Goal: Information Seeking & Learning: Learn about a topic

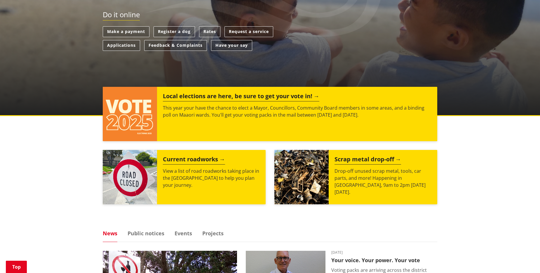
scroll to position [175, 0]
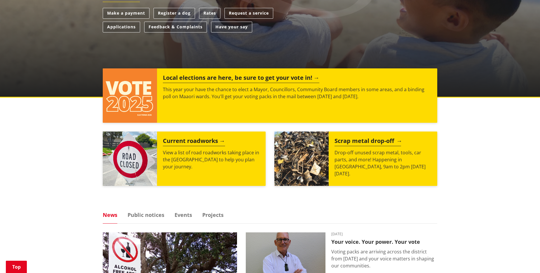
click at [367, 141] on h2 "Scrap metal drop-off" at bounding box center [368, 141] width 67 height 9
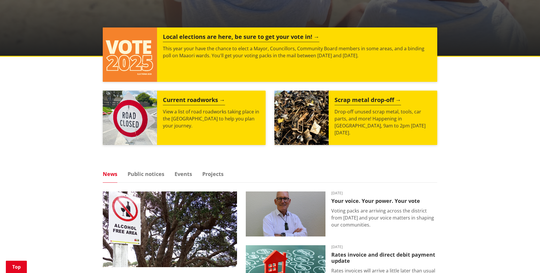
scroll to position [234, 0]
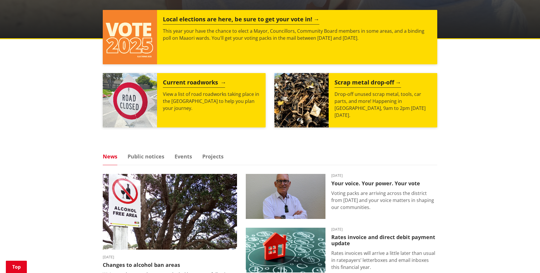
click at [193, 81] on h2 "Current roadworks" at bounding box center [194, 83] width 62 height 9
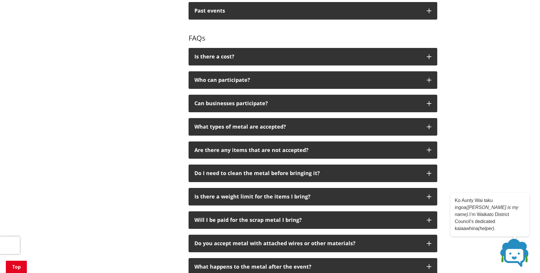
scroll to position [321, 0]
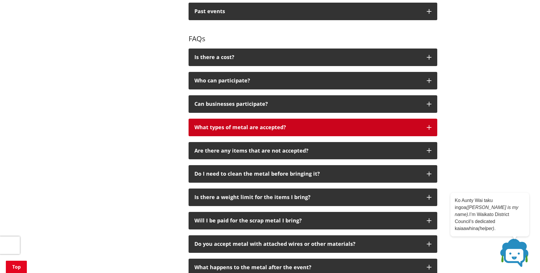
click at [431, 127] on icon "button" at bounding box center [429, 127] width 5 height 5
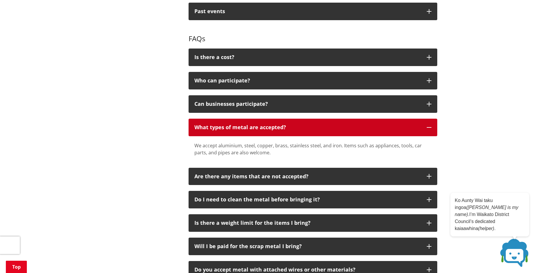
click at [431, 127] on icon "button" at bounding box center [429, 127] width 5 height 5
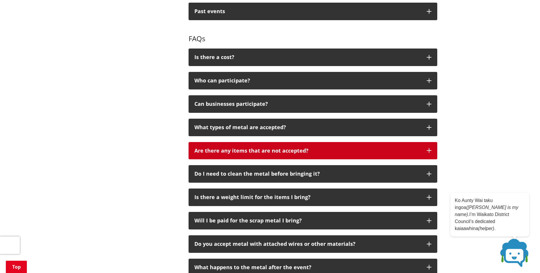
click at [428, 151] on icon "button" at bounding box center [429, 150] width 5 height 5
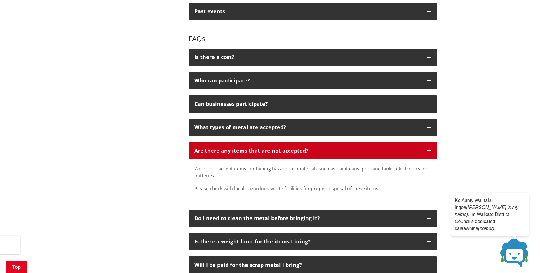
click at [428, 151] on icon "button" at bounding box center [429, 150] width 5 height 5
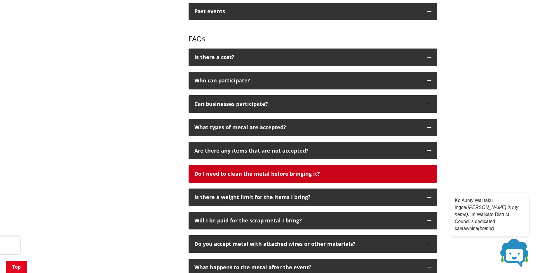
click at [430, 170] on button "Do I need to clean the metal before bringing it?" at bounding box center [313, 174] width 249 height 18
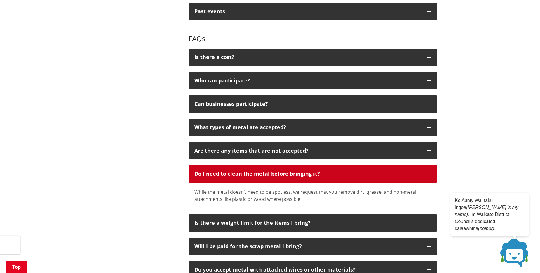
click at [430, 170] on button "Do I need to clean the metal before bringing it?" at bounding box center [313, 174] width 249 height 18
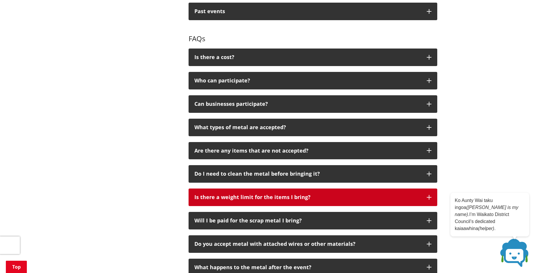
click at [429, 196] on icon "button" at bounding box center [429, 197] width 5 height 5
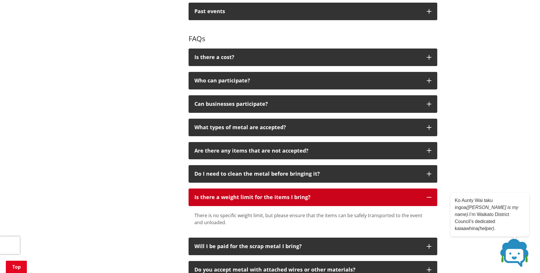
click at [429, 196] on icon "button" at bounding box center [429, 197] width 5 height 5
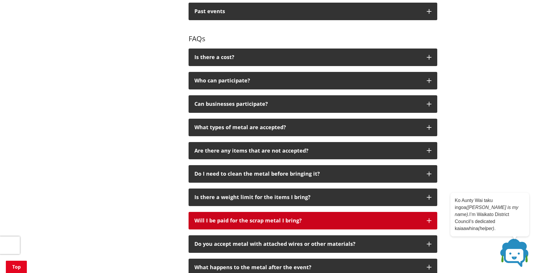
click at [428, 221] on icon "button" at bounding box center [429, 220] width 5 height 5
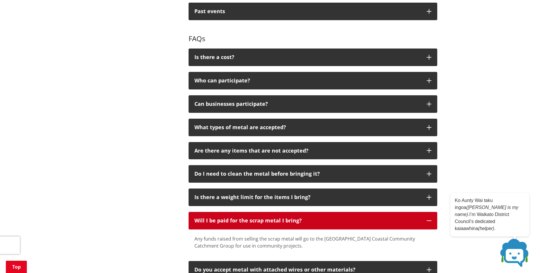
click at [428, 221] on icon "button" at bounding box center [429, 220] width 5 height 5
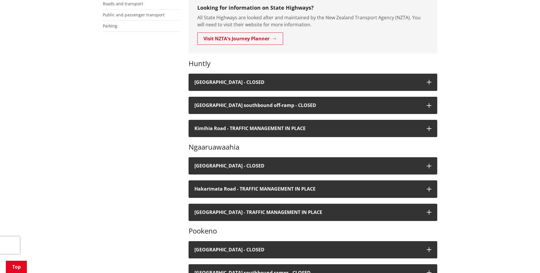
scroll to position [146, 0]
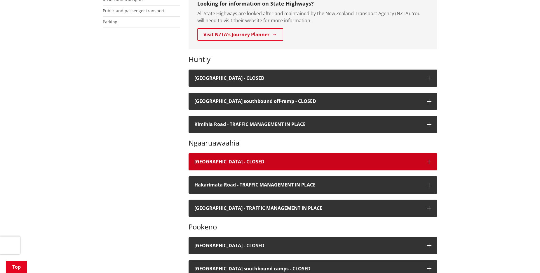
click at [430, 161] on icon "button" at bounding box center [429, 161] width 5 height 5
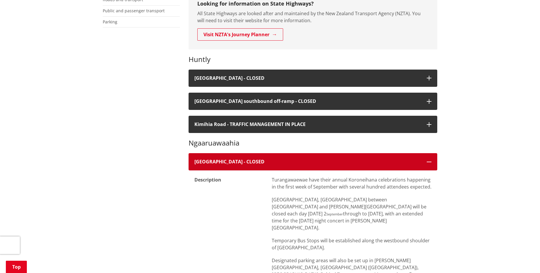
click at [430, 161] on icon "button" at bounding box center [429, 161] width 5 height 5
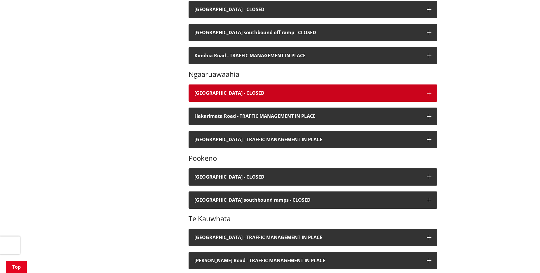
scroll to position [204, 0]
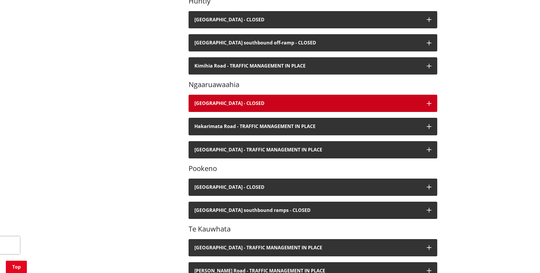
click at [428, 103] on icon "button" at bounding box center [429, 103] width 5 height 5
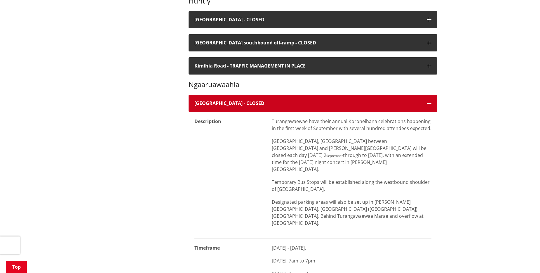
click at [428, 103] on icon "button" at bounding box center [429, 103] width 5 height 5
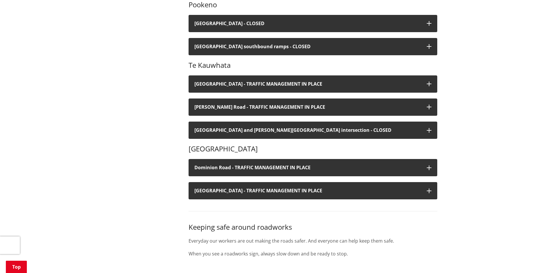
scroll to position [409, 0]
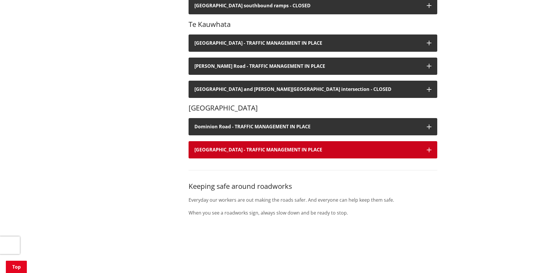
click at [431, 149] on icon "button" at bounding box center [429, 149] width 5 height 5
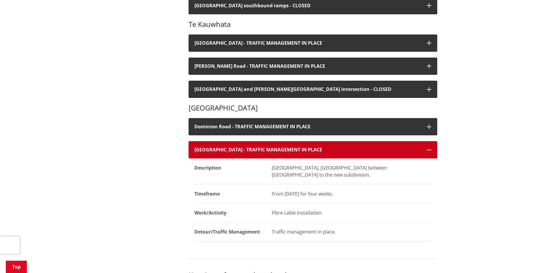
click at [431, 149] on icon "button" at bounding box center [429, 149] width 5 height 5
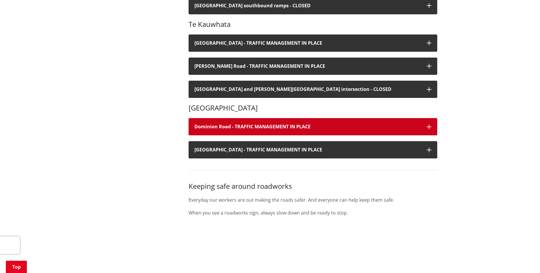
click at [428, 126] on icon "button" at bounding box center [429, 126] width 5 height 5
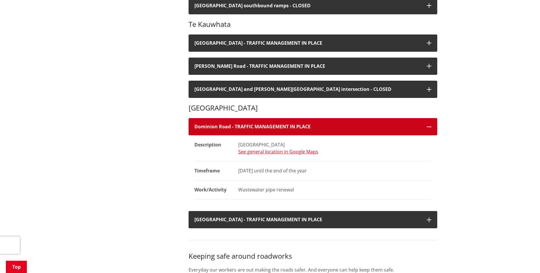
click at [428, 126] on icon "button" at bounding box center [429, 126] width 5 height 5
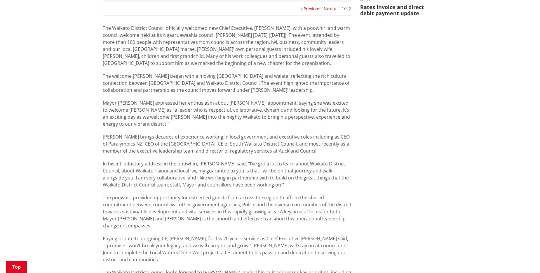
scroll to position [292, 0]
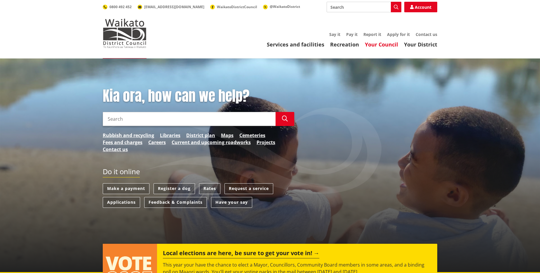
click at [382, 45] on link "Your Council" at bounding box center [381, 44] width 33 height 7
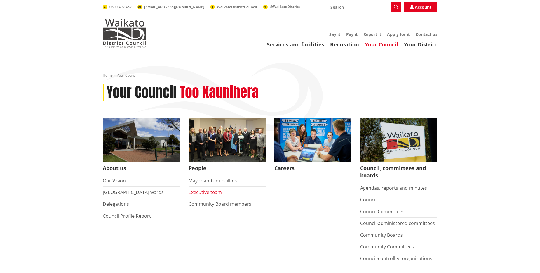
click at [206, 192] on link "Executive team" at bounding box center [205, 192] width 33 height 6
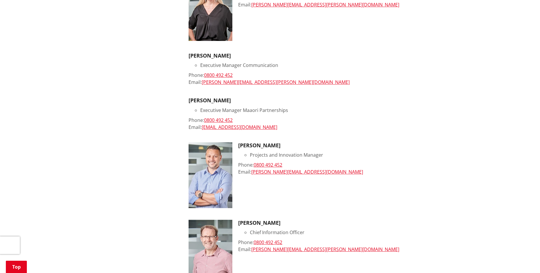
scroll to position [671, 0]
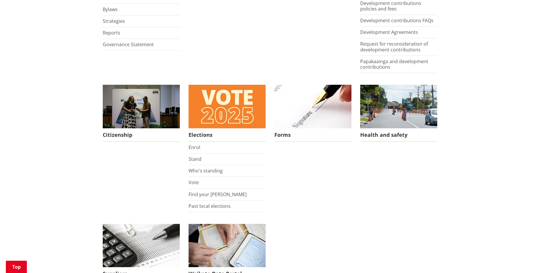
scroll to position [379, 0]
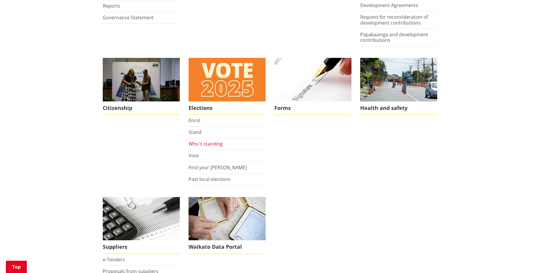
click at [208, 144] on link "Who's standing" at bounding box center [206, 143] width 34 height 6
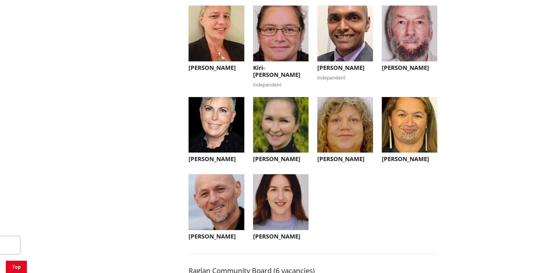
scroll to position [1839, 0]
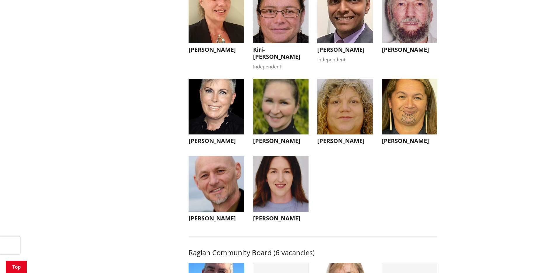
click at [216, 126] on img "button" at bounding box center [217, 107] width 56 height 56
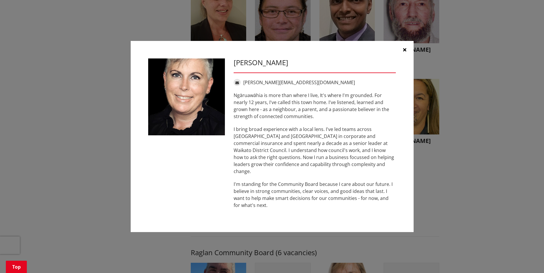
click at [405, 52] on icon "button" at bounding box center [404, 49] width 3 height 5
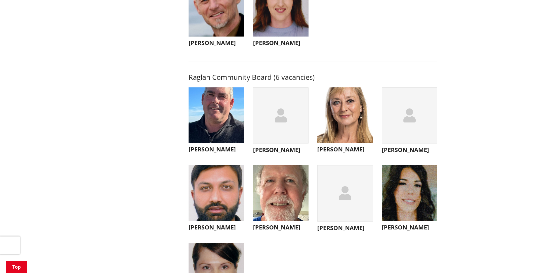
scroll to position [2043, 0]
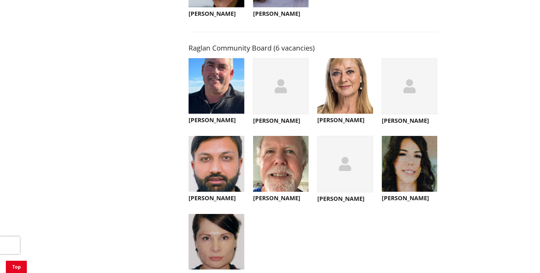
click at [408, 108] on div "button" at bounding box center [410, 86] width 56 height 56
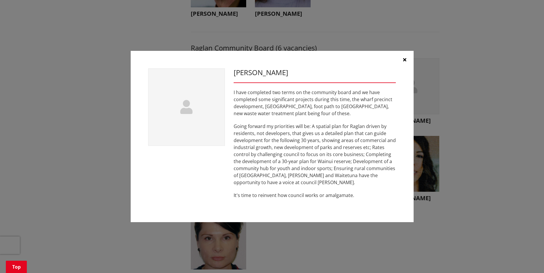
click at [405, 58] on icon "button" at bounding box center [404, 59] width 3 height 5
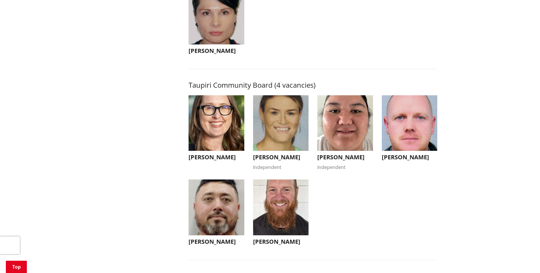
scroll to position [2277, 0]
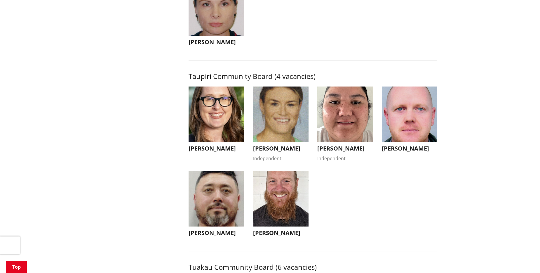
click at [216, 142] on img "button" at bounding box center [217, 114] width 56 height 56
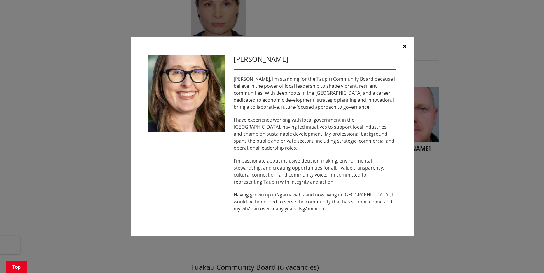
click at [406, 48] on icon "button" at bounding box center [404, 46] width 3 height 5
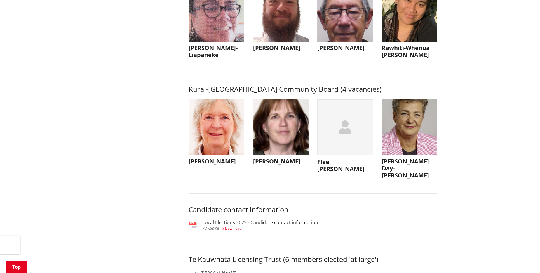
scroll to position [2656, 0]
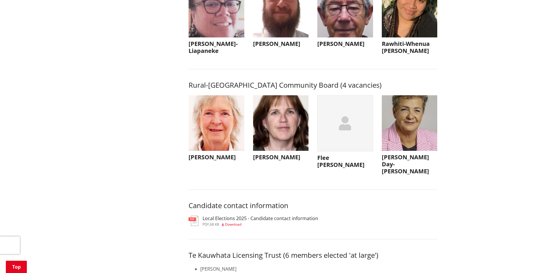
click at [419, 142] on img "button" at bounding box center [410, 123] width 56 height 56
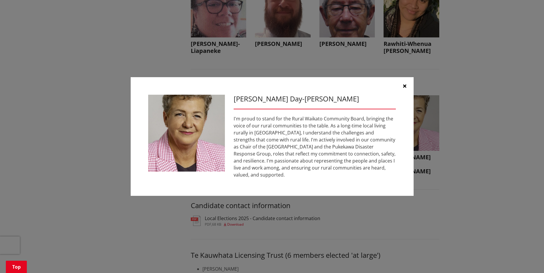
click at [405, 84] on icon "button" at bounding box center [404, 85] width 3 height 5
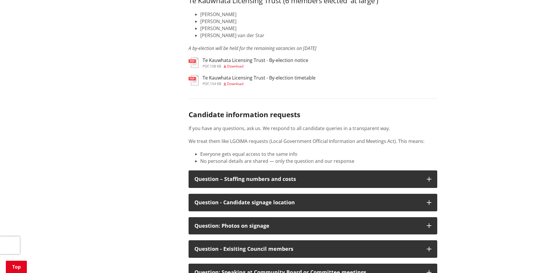
scroll to position [2948, 0]
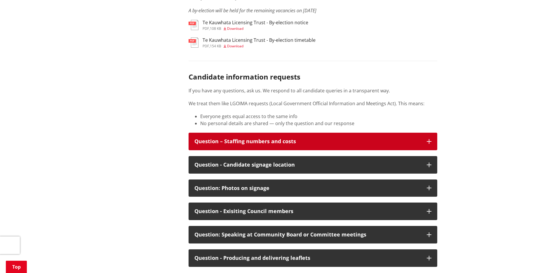
click at [430, 144] on icon "button" at bounding box center [429, 141] width 5 height 5
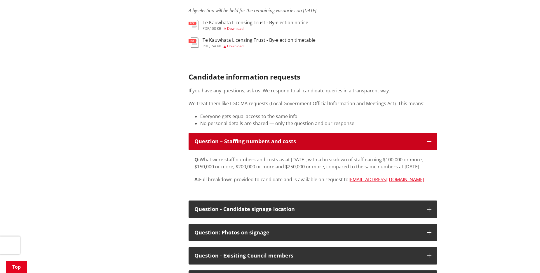
click at [430, 144] on icon "button" at bounding box center [429, 141] width 5 height 5
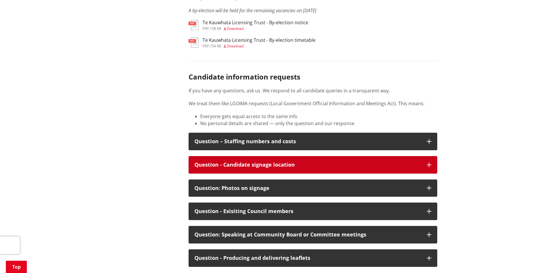
click at [431, 167] on icon "button" at bounding box center [429, 164] width 5 height 5
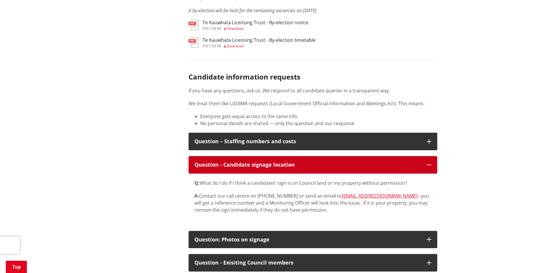
click at [431, 167] on icon "button" at bounding box center [429, 164] width 5 height 5
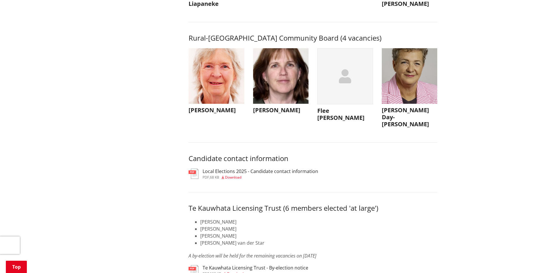
scroll to position [2627, 0]
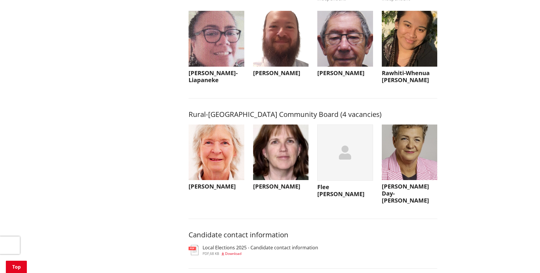
click at [284, 170] on img "button" at bounding box center [281, 152] width 56 height 56
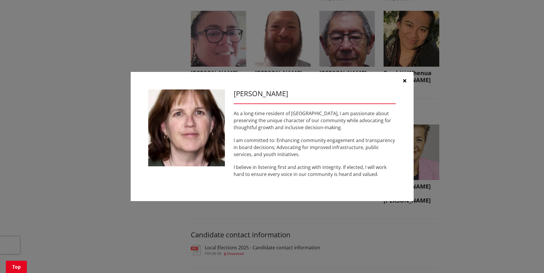
click at [405, 81] on icon "button" at bounding box center [404, 80] width 3 height 5
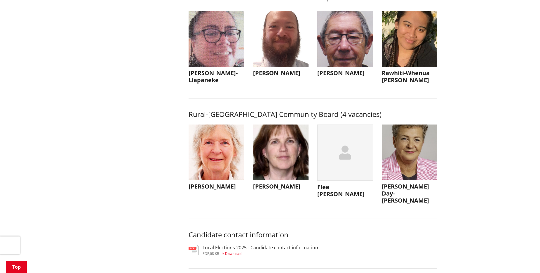
click at [218, 177] on img "button" at bounding box center [217, 152] width 56 height 56
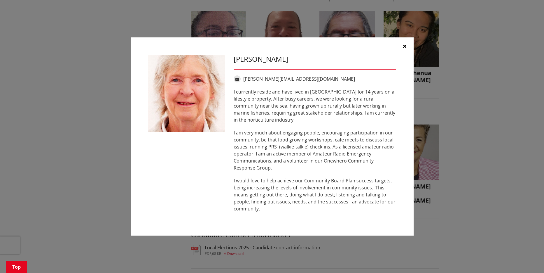
click at [405, 45] on icon "button" at bounding box center [404, 46] width 3 height 5
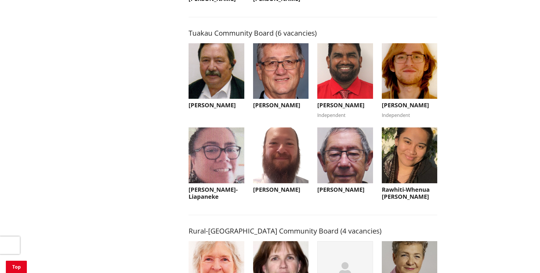
scroll to position [2510, 0]
click at [279, 177] on img "button" at bounding box center [281, 156] width 56 height 56
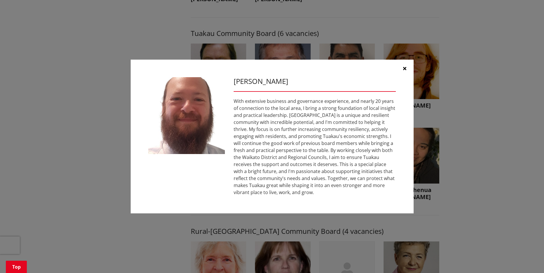
click at [405, 67] on icon "button" at bounding box center [404, 68] width 3 height 5
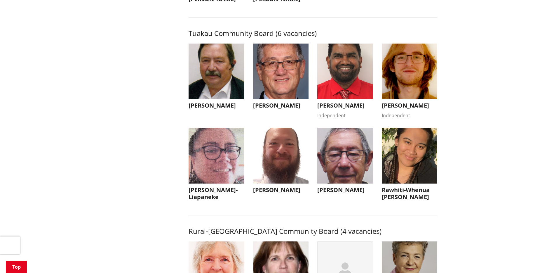
click at [283, 98] on img "button" at bounding box center [281, 71] width 56 height 56
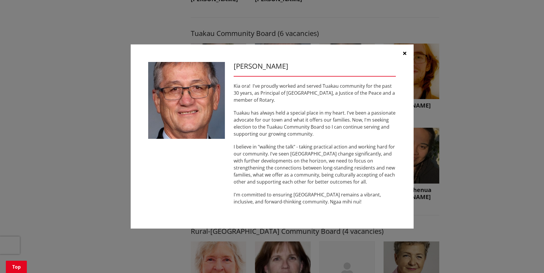
click at [406, 53] on icon "button" at bounding box center [404, 53] width 3 height 5
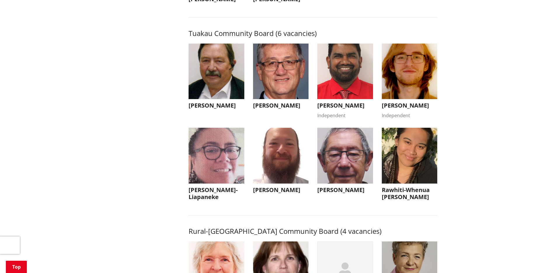
click at [412, 91] on img "button" at bounding box center [410, 71] width 56 height 56
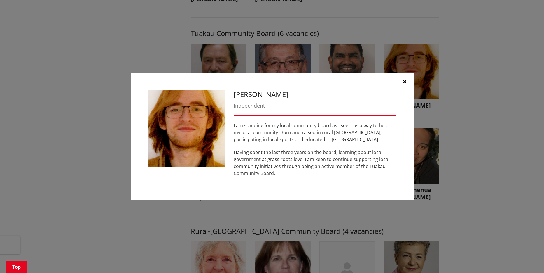
click at [405, 79] on icon "button" at bounding box center [404, 81] width 3 height 5
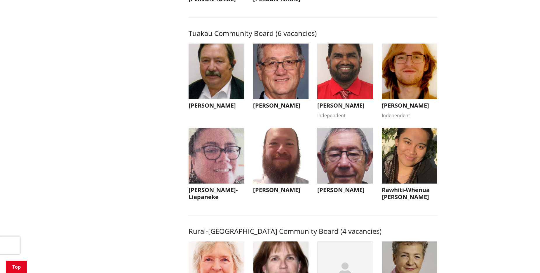
click at [227, 92] on img "button" at bounding box center [217, 71] width 56 height 56
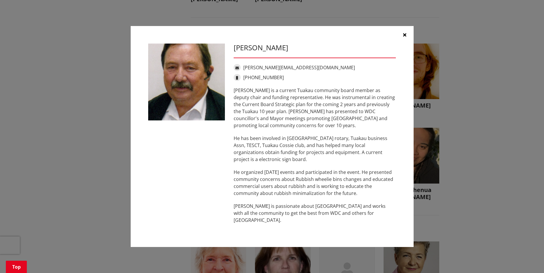
click at [407, 37] on button "button" at bounding box center [405, 35] width 18 height 18
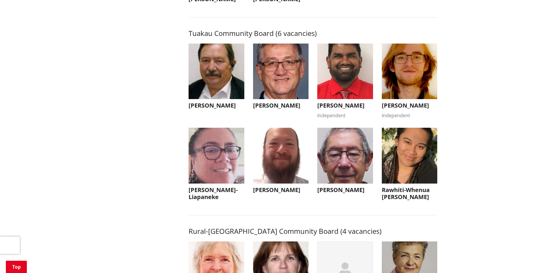
click at [220, 175] on img "button" at bounding box center [217, 156] width 56 height 56
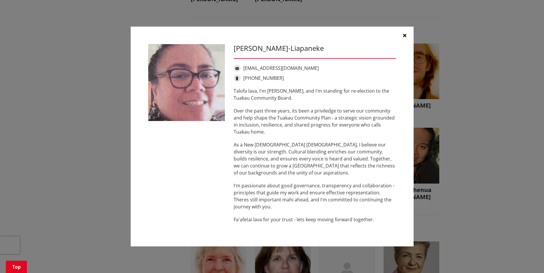
click at [406, 34] on icon "button" at bounding box center [404, 35] width 3 height 5
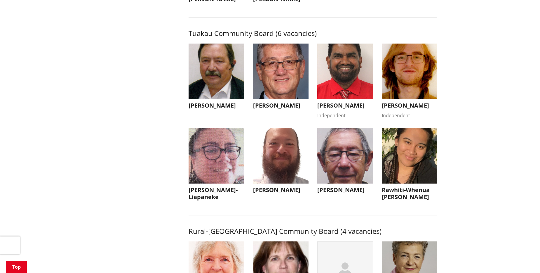
click at [405, 177] on img "button" at bounding box center [410, 156] width 56 height 56
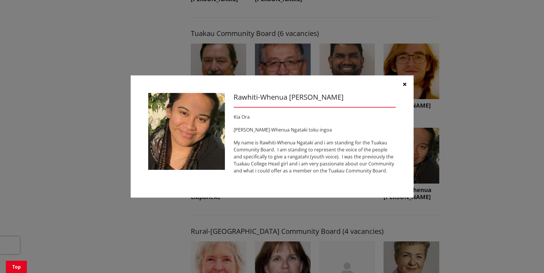
click at [403, 83] on icon "button" at bounding box center [404, 84] width 3 height 5
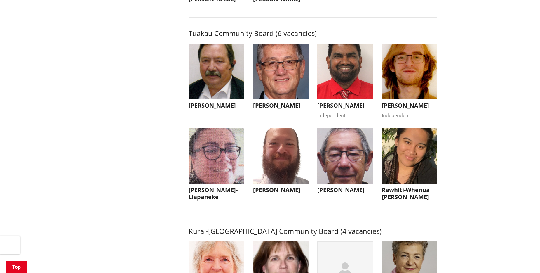
click at [342, 179] on img "button" at bounding box center [345, 156] width 56 height 56
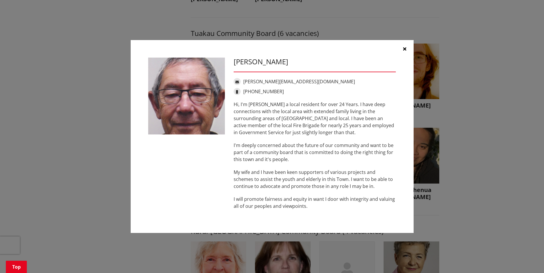
click at [404, 48] on icon "button" at bounding box center [404, 48] width 3 height 5
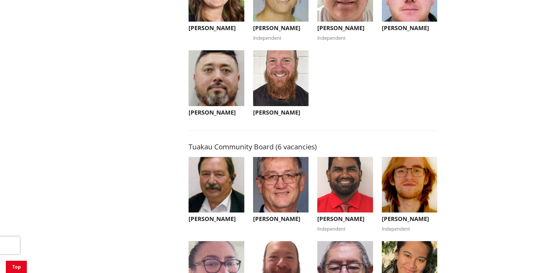
scroll to position [2335, 0]
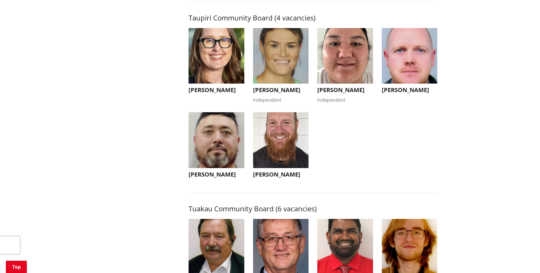
click at [271, 159] on img "button" at bounding box center [281, 140] width 56 height 56
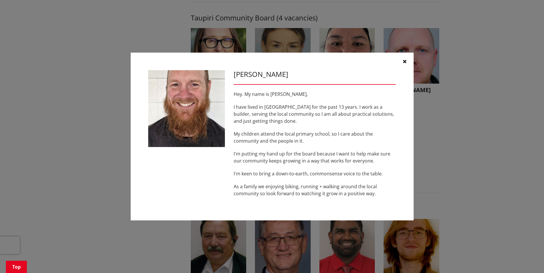
click at [404, 61] on icon "button" at bounding box center [404, 61] width 3 height 5
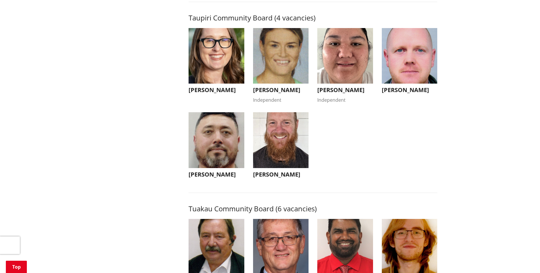
click at [214, 163] on img "button" at bounding box center [217, 140] width 56 height 56
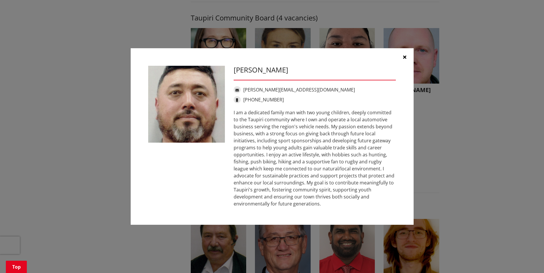
click at [405, 57] on icon "button" at bounding box center [404, 57] width 3 height 5
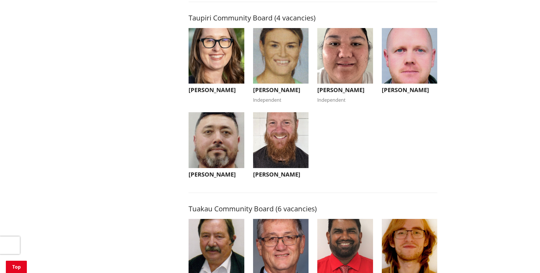
click at [405, 57] on img "button" at bounding box center [410, 56] width 56 height 56
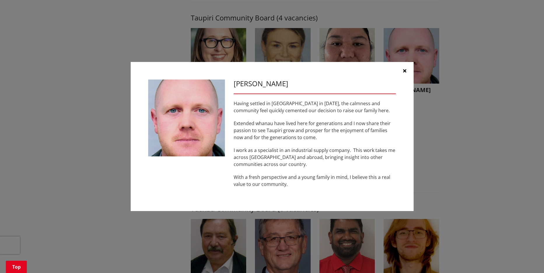
click at [407, 72] on button "button" at bounding box center [405, 71] width 18 height 18
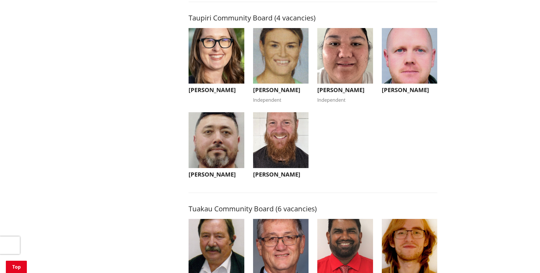
click at [348, 75] on img "button" at bounding box center [345, 56] width 56 height 56
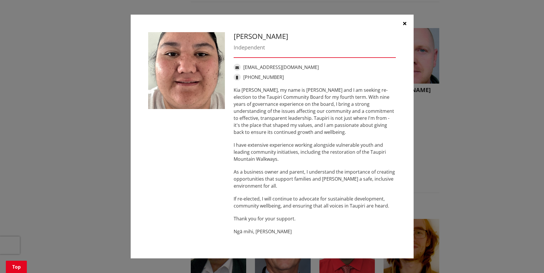
click at [404, 24] on icon "button" at bounding box center [404, 23] width 3 height 5
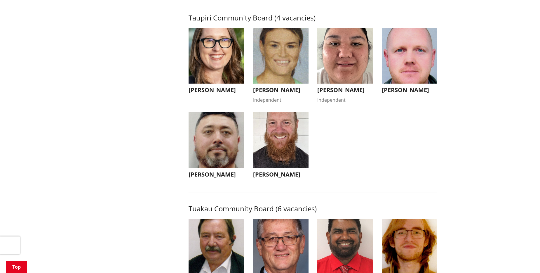
click at [282, 68] on img "button" at bounding box center [281, 56] width 56 height 56
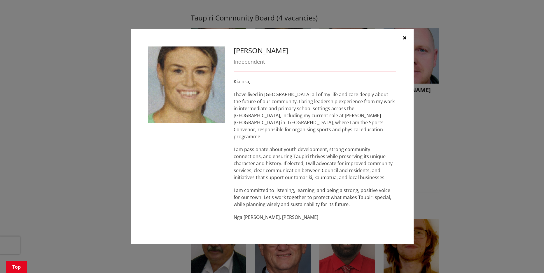
click at [405, 40] on icon "button" at bounding box center [404, 37] width 3 height 5
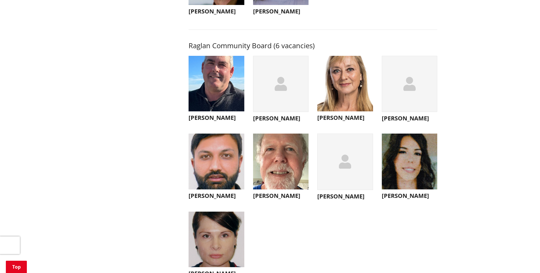
scroll to position [2043, 0]
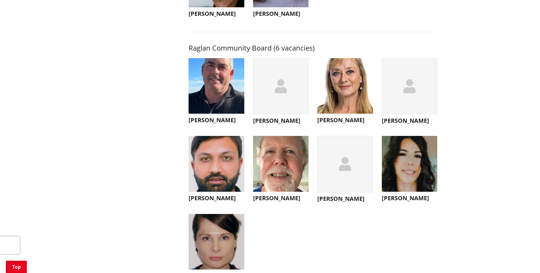
click at [209, 96] on img "button" at bounding box center [217, 86] width 56 height 56
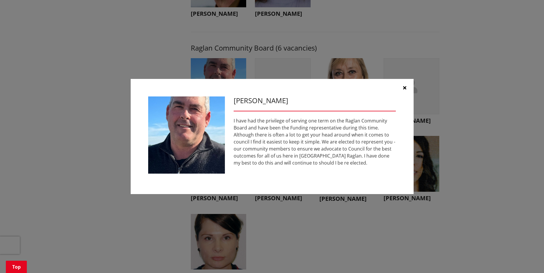
click at [407, 86] on button "button" at bounding box center [405, 88] width 18 height 18
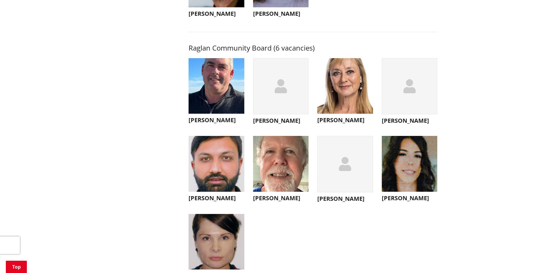
click at [290, 100] on div "button" at bounding box center [281, 86] width 56 height 56
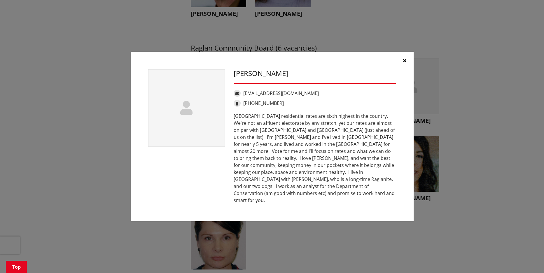
click at [404, 63] on icon "button" at bounding box center [404, 60] width 3 height 5
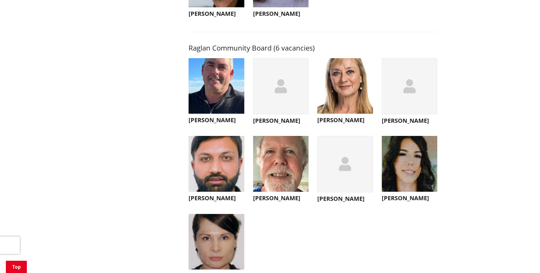
click at [349, 102] on img "button" at bounding box center [345, 86] width 56 height 56
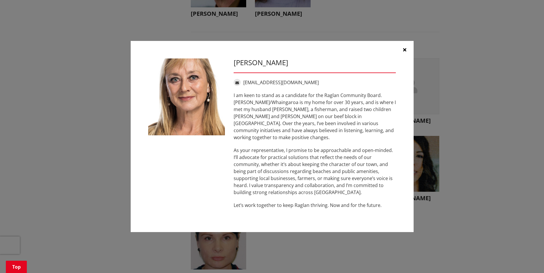
click at [405, 52] on icon "button" at bounding box center [404, 49] width 3 height 5
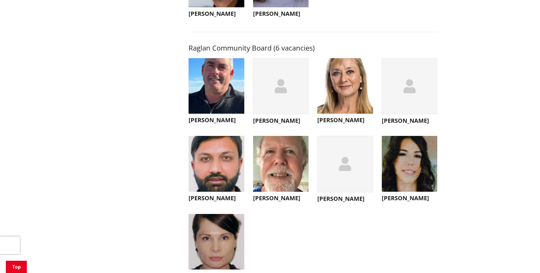
click at [404, 93] on icon "button" at bounding box center [409, 86] width 12 height 14
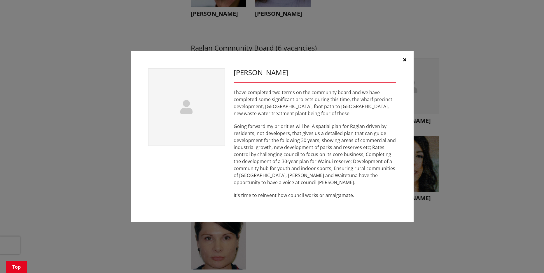
click at [405, 58] on icon "button" at bounding box center [404, 59] width 3 height 5
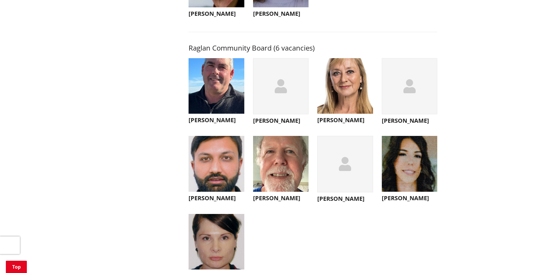
click at [407, 175] on img "button" at bounding box center [410, 164] width 56 height 56
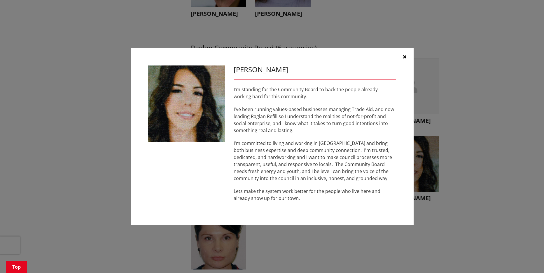
click at [405, 55] on icon "button" at bounding box center [404, 56] width 3 height 5
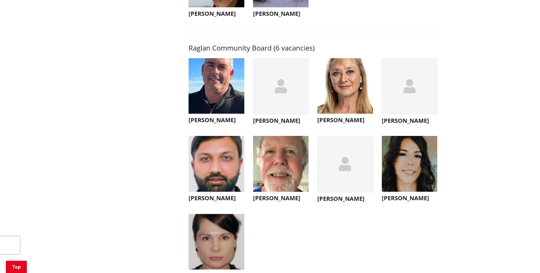
click at [340, 171] on icon "button" at bounding box center [345, 164] width 12 height 14
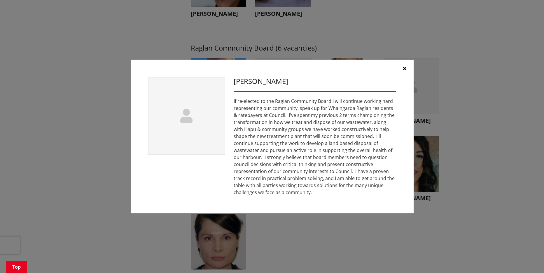
click at [404, 68] on icon "button" at bounding box center [404, 68] width 3 height 5
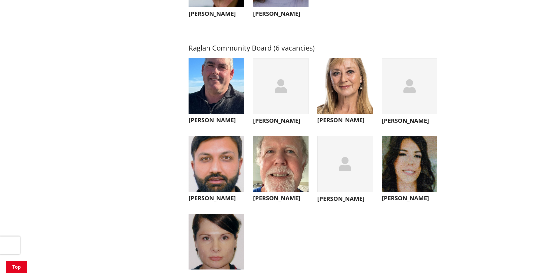
click at [279, 180] on img "button" at bounding box center [281, 164] width 56 height 56
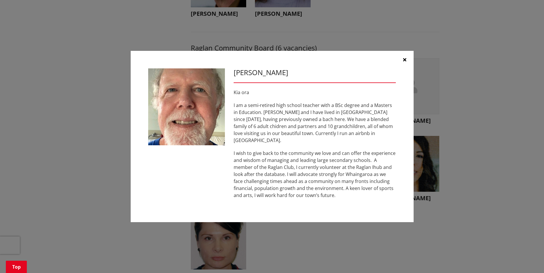
click at [405, 62] on icon "button" at bounding box center [404, 59] width 3 height 5
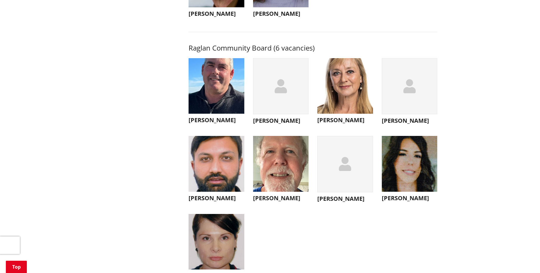
click at [209, 182] on img "button" at bounding box center [217, 164] width 56 height 56
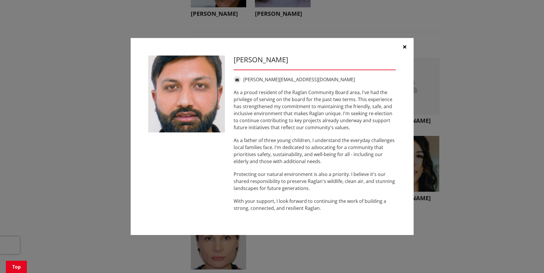
click at [407, 46] on button "button" at bounding box center [405, 47] width 18 height 18
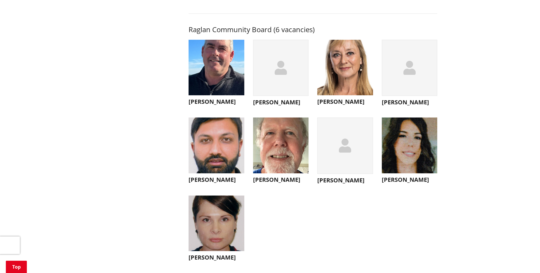
scroll to position [2102, 0]
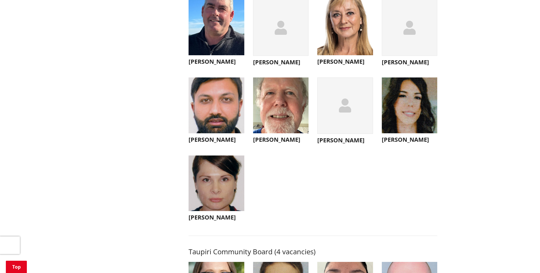
click at [217, 199] on img "button" at bounding box center [217, 183] width 56 height 56
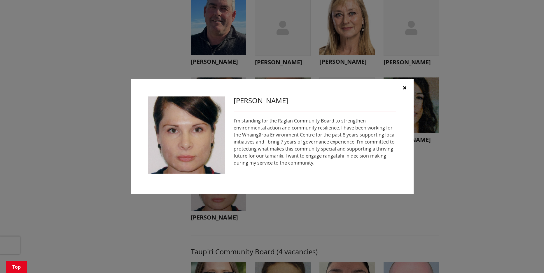
click at [405, 87] on icon "button" at bounding box center [404, 87] width 3 height 5
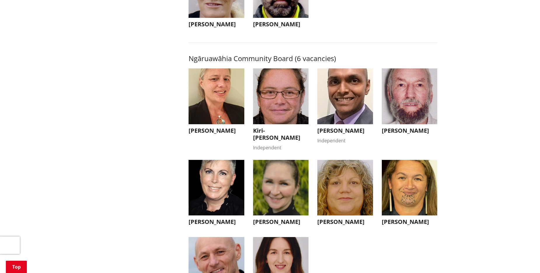
scroll to position [1722, 0]
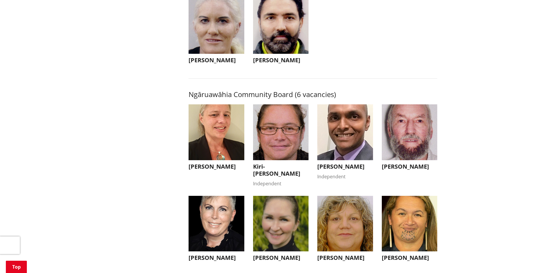
click at [210, 138] on img "button" at bounding box center [217, 132] width 56 height 56
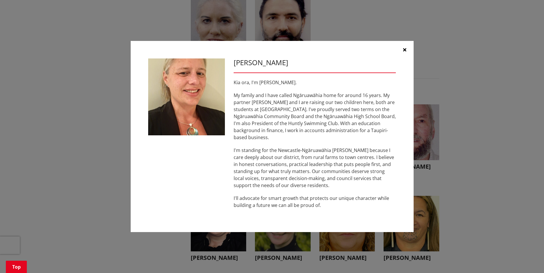
click at [405, 52] on icon "button" at bounding box center [404, 49] width 3 height 5
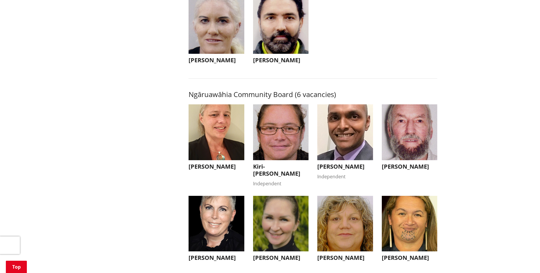
click at [285, 134] on img "button" at bounding box center [281, 132] width 56 height 56
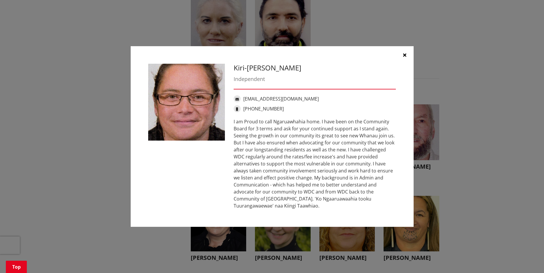
click at [406, 55] on icon "button" at bounding box center [404, 55] width 3 height 5
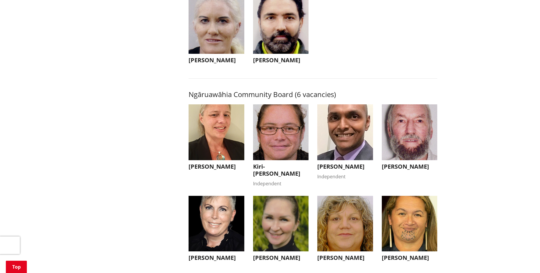
click at [344, 140] on img "button" at bounding box center [345, 132] width 56 height 56
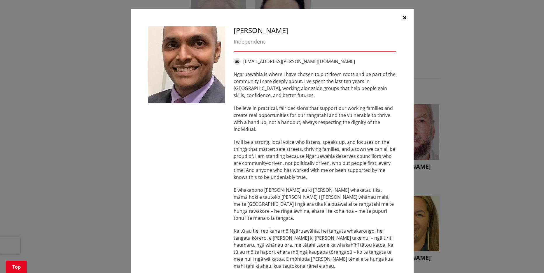
drag, startPoint x: 403, startPoint y: 17, endPoint x: 401, endPoint y: 21, distance: 5.1
click at [403, 17] on icon "button" at bounding box center [404, 17] width 3 height 5
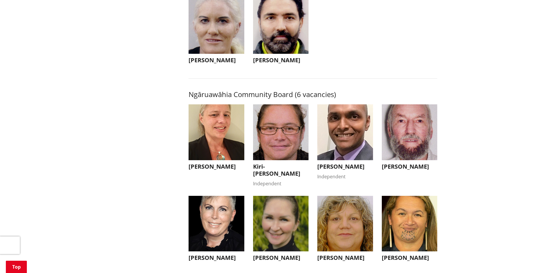
click at [408, 140] on img "button" at bounding box center [410, 132] width 56 height 56
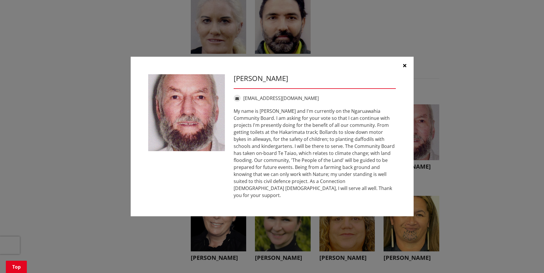
click at [404, 68] on icon "button" at bounding box center [404, 65] width 3 height 5
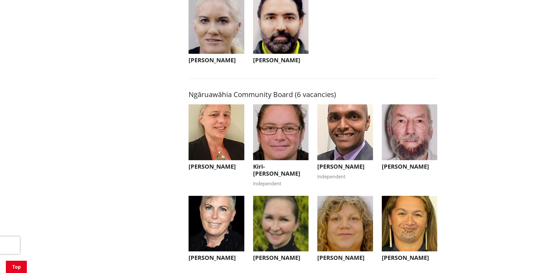
click at [281, 222] on img "button" at bounding box center [281, 224] width 56 height 56
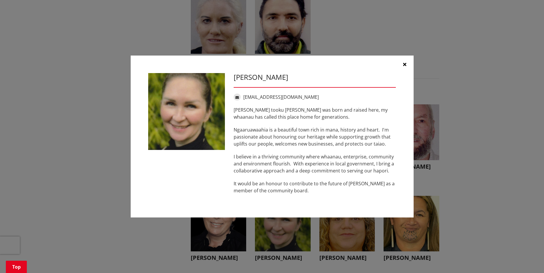
click at [405, 64] on icon "button" at bounding box center [404, 64] width 3 height 5
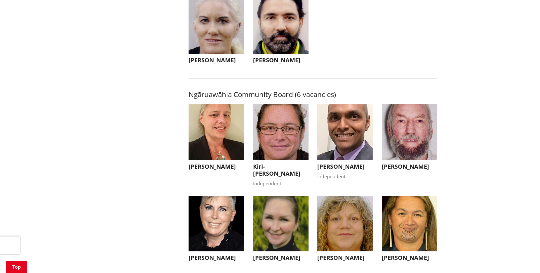
click at [349, 230] on img "button" at bounding box center [345, 224] width 56 height 56
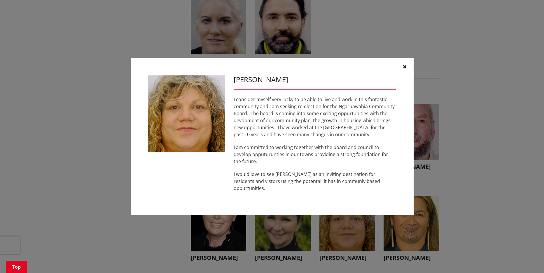
click at [407, 73] on button "button" at bounding box center [405, 67] width 18 height 18
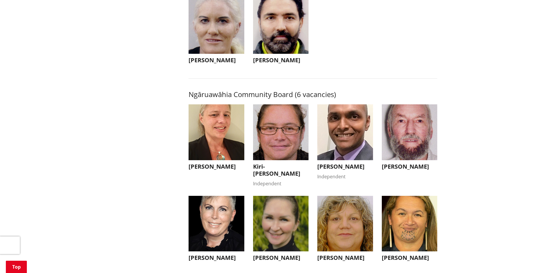
click at [414, 230] on img "button" at bounding box center [410, 224] width 56 height 56
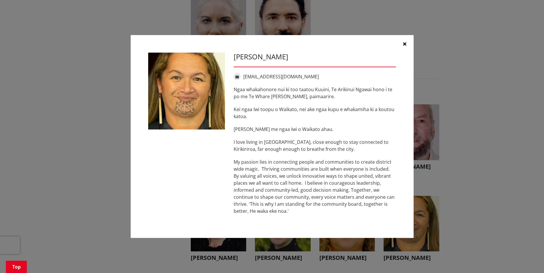
click at [404, 43] on icon "button" at bounding box center [404, 43] width 3 height 5
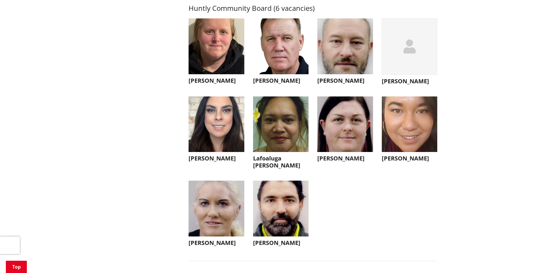
scroll to position [1518, 0]
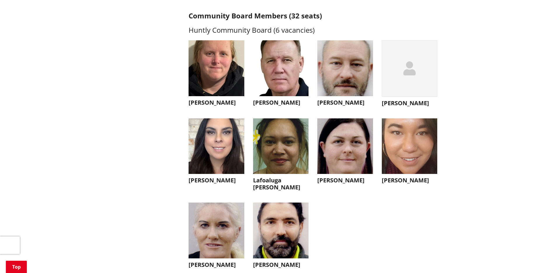
click at [218, 77] on img "button" at bounding box center [217, 68] width 56 height 56
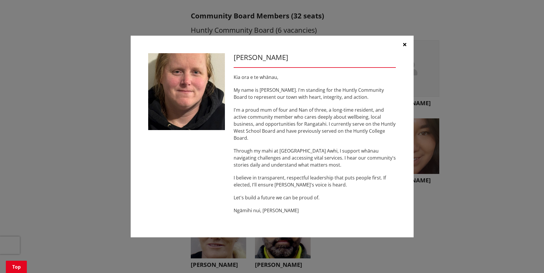
click at [406, 44] on icon "button" at bounding box center [404, 44] width 3 height 5
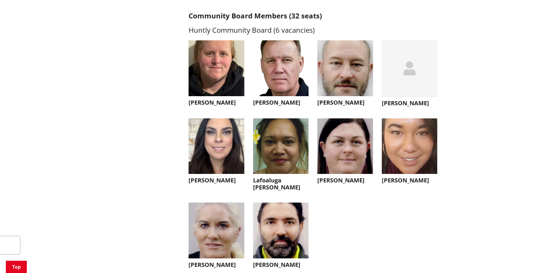
click at [281, 76] on img "button" at bounding box center [281, 68] width 56 height 56
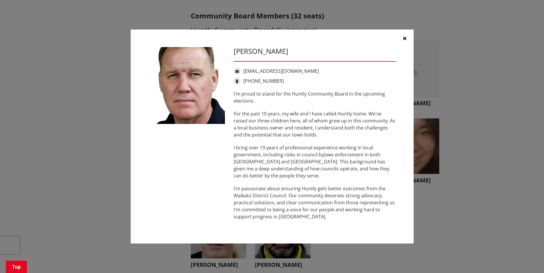
click at [402, 36] on button "button" at bounding box center [405, 38] width 18 height 18
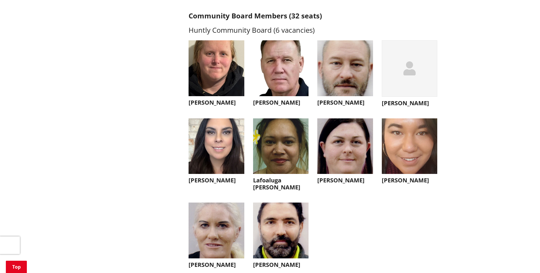
click at [349, 72] on img "button" at bounding box center [345, 68] width 56 height 56
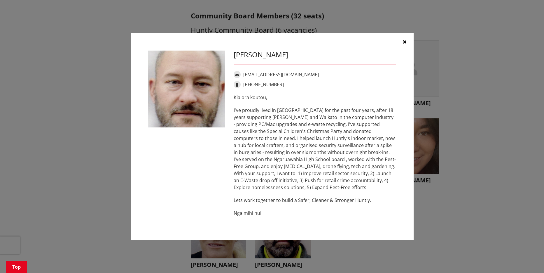
click at [405, 41] on icon "button" at bounding box center [404, 41] width 3 height 5
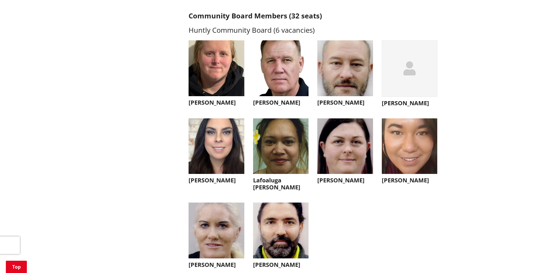
click at [408, 75] on icon "button" at bounding box center [409, 68] width 12 height 14
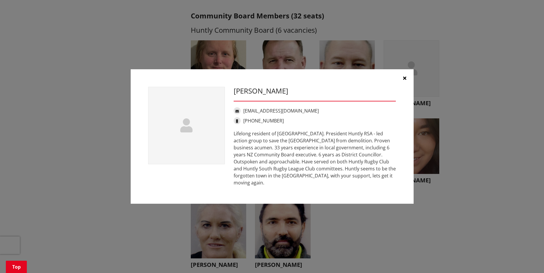
click at [404, 80] on icon "button" at bounding box center [404, 78] width 3 height 5
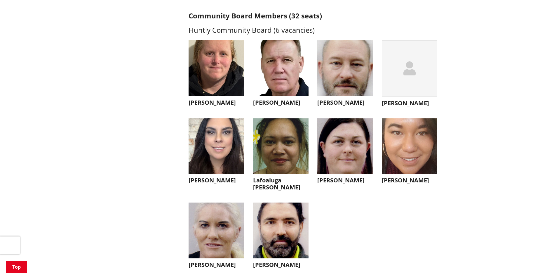
click at [216, 160] on img "button" at bounding box center [217, 146] width 56 height 56
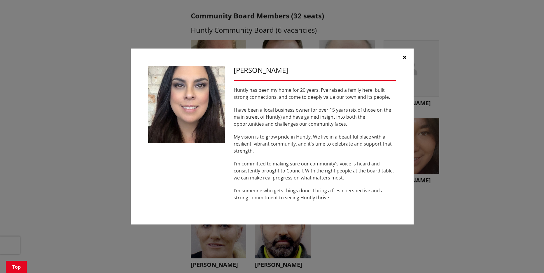
click at [408, 56] on button "button" at bounding box center [405, 57] width 18 height 18
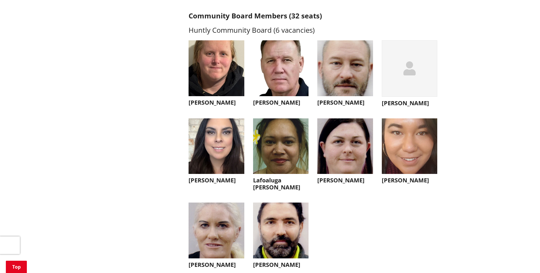
click at [276, 155] on img "button" at bounding box center [281, 146] width 56 height 56
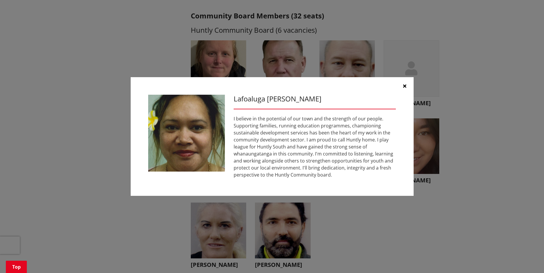
click at [405, 85] on icon "button" at bounding box center [404, 85] width 3 height 5
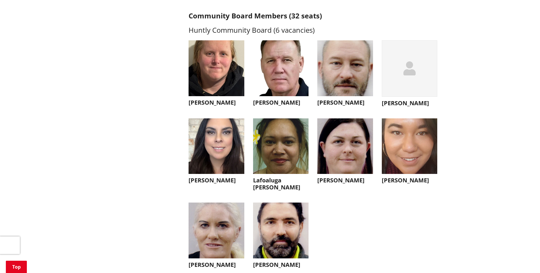
click at [341, 153] on img "button" at bounding box center [345, 146] width 56 height 56
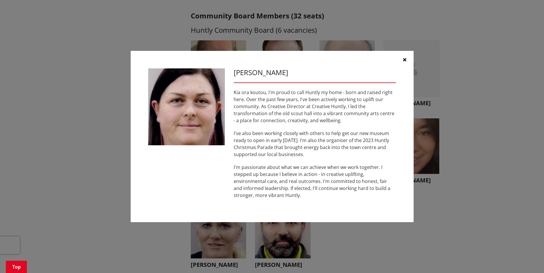
click at [406, 58] on icon "button" at bounding box center [404, 59] width 3 height 5
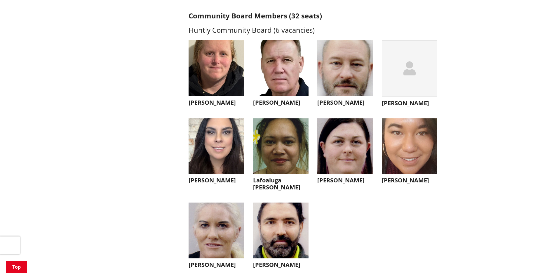
click at [406, 146] on img "button" at bounding box center [410, 146] width 56 height 56
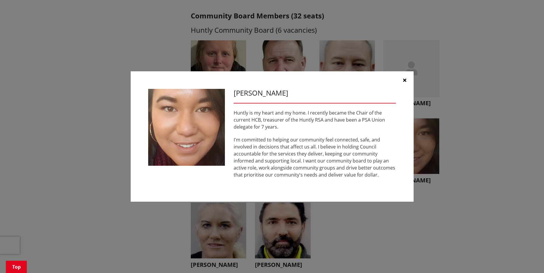
click at [405, 80] on icon "button" at bounding box center [404, 80] width 3 height 5
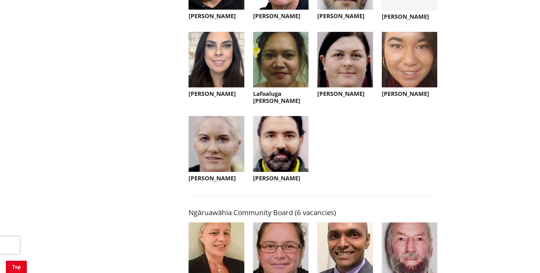
scroll to position [1606, 0]
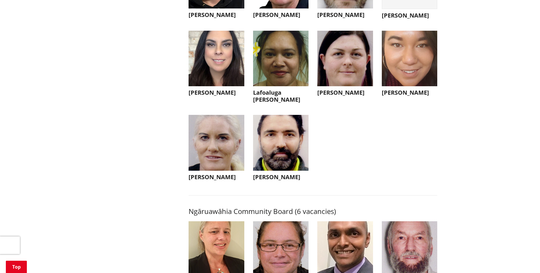
click at [221, 154] on img "button" at bounding box center [217, 143] width 56 height 56
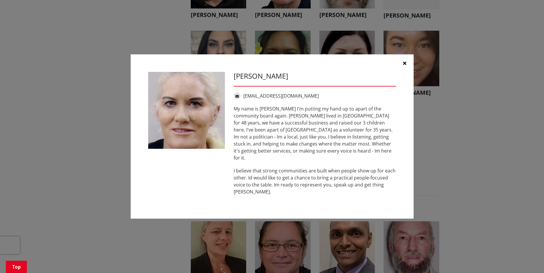
click at [406, 65] on icon "button" at bounding box center [404, 63] width 3 height 5
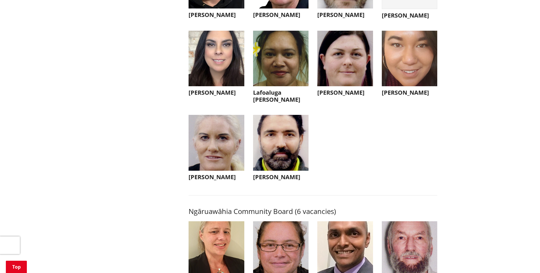
click at [274, 151] on img "button" at bounding box center [281, 143] width 56 height 56
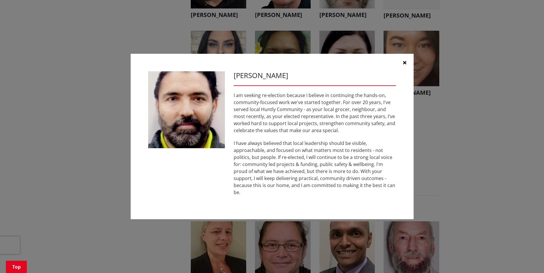
click at [406, 64] on icon "button" at bounding box center [404, 62] width 3 height 5
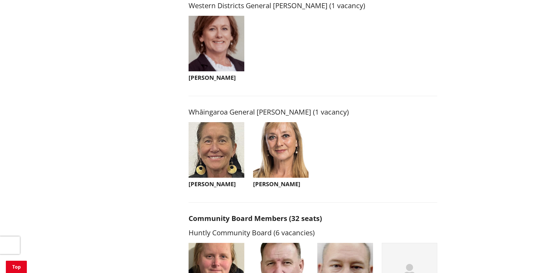
scroll to position [1314, 0]
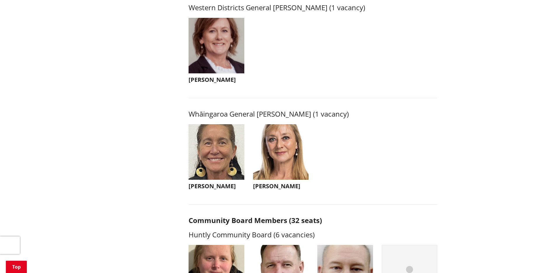
click at [212, 153] on img "button" at bounding box center [217, 152] width 56 height 56
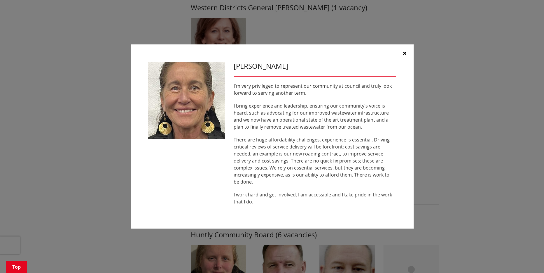
click at [405, 53] on icon "button" at bounding box center [404, 53] width 3 height 5
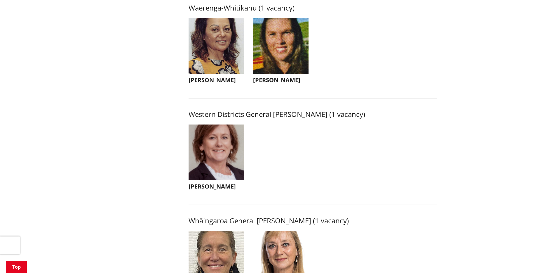
scroll to position [1197, 0]
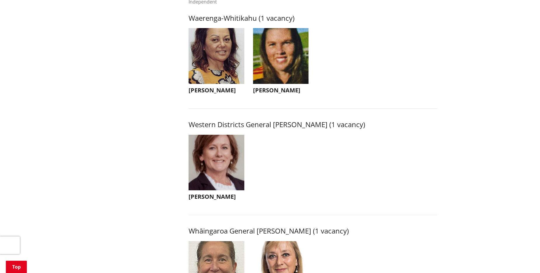
click at [215, 166] on img "button" at bounding box center [217, 163] width 56 height 56
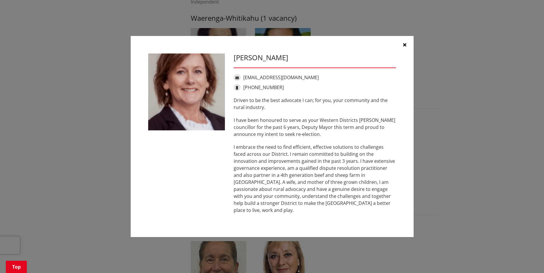
click at [405, 46] on icon "button" at bounding box center [404, 44] width 3 height 5
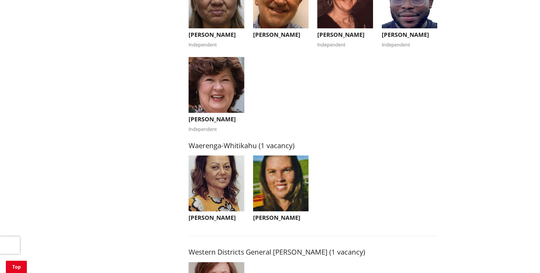
scroll to position [1051, 0]
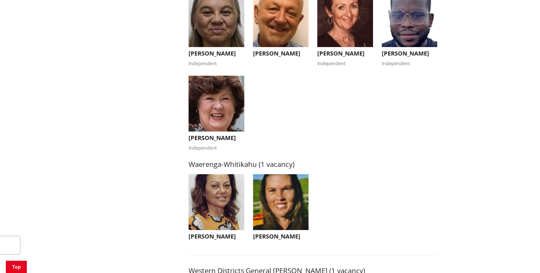
click at [208, 211] on img "button" at bounding box center [217, 202] width 56 height 56
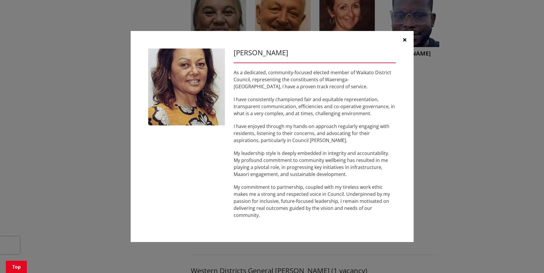
click at [404, 37] on icon "button" at bounding box center [404, 39] width 3 height 5
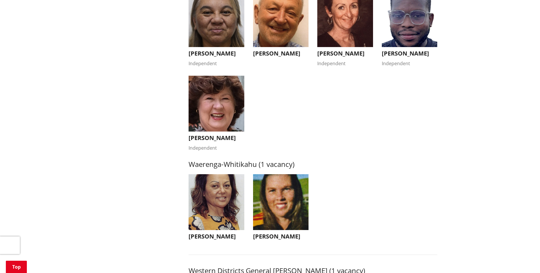
click at [283, 209] on img "button" at bounding box center [281, 202] width 56 height 56
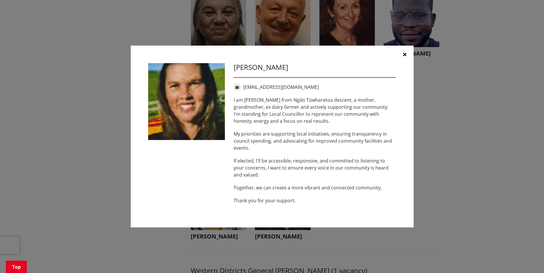
click at [406, 54] on icon "button" at bounding box center [404, 54] width 3 height 5
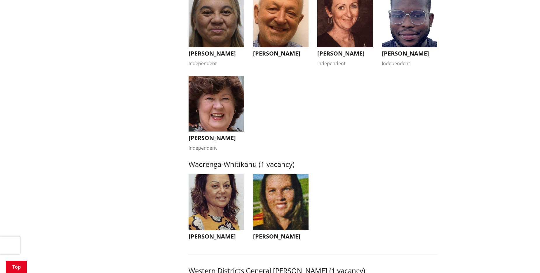
click at [219, 112] on img "button" at bounding box center [217, 104] width 56 height 56
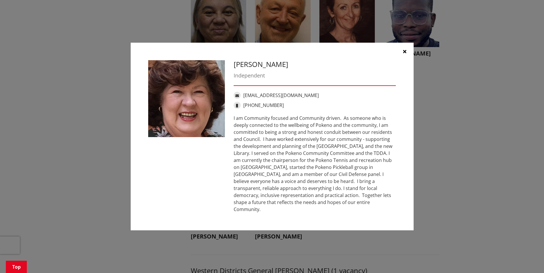
click at [405, 53] on icon "button" at bounding box center [404, 51] width 3 height 5
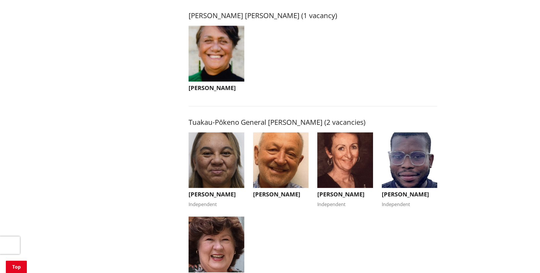
scroll to position [905, 0]
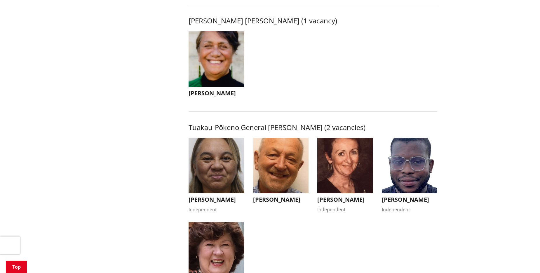
click at [217, 169] on img "button" at bounding box center [217, 165] width 56 height 56
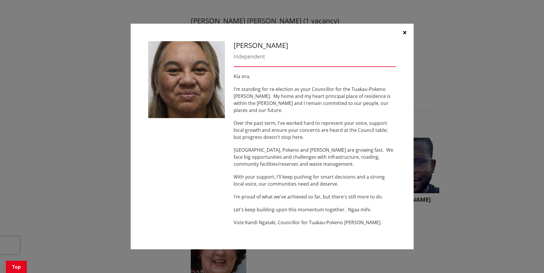
click at [406, 35] on icon "button" at bounding box center [404, 32] width 3 height 5
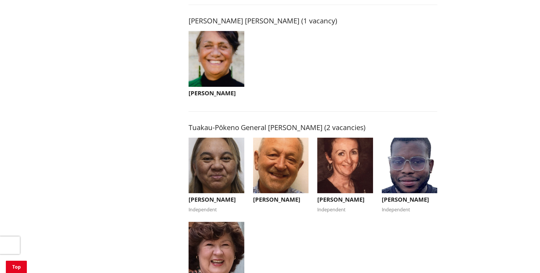
click at [283, 168] on img "button" at bounding box center [281, 165] width 56 height 56
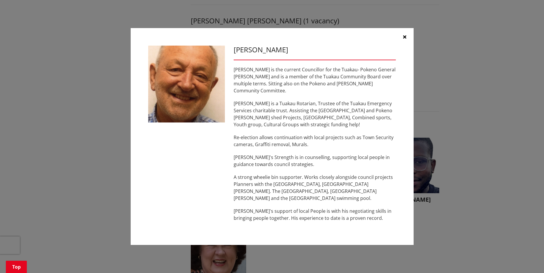
click at [406, 39] on icon "button" at bounding box center [404, 36] width 3 height 5
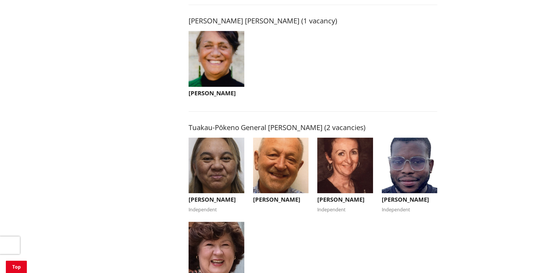
click at [344, 170] on img "button" at bounding box center [345, 165] width 56 height 56
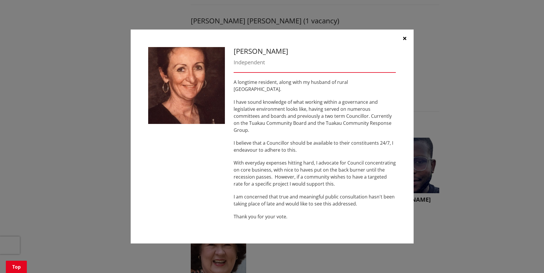
click at [406, 41] on icon "button" at bounding box center [404, 38] width 3 height 5
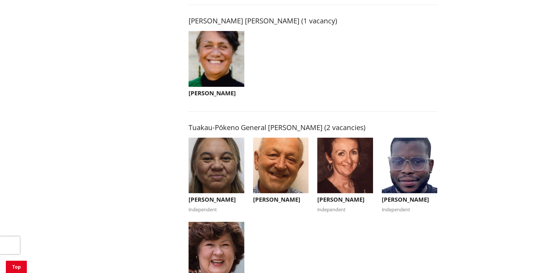
click at [417, 168] on img "button" at bounding box center [410, 165] width 56 height 56
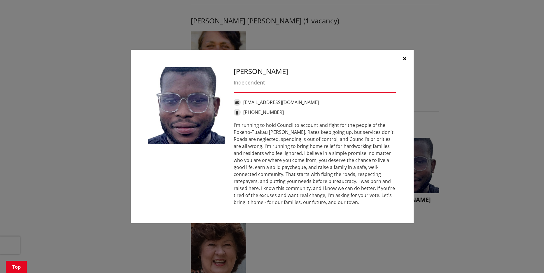
click at [404, 55] on button "button" at bounding box center [405, 59] width 18 height 18
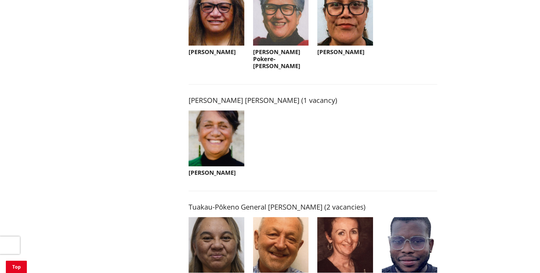
scroll to position [817, 0]
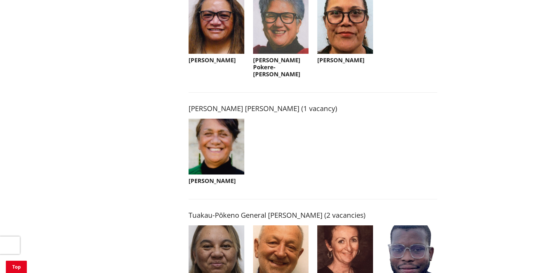
click at [219, 149] on img "button" at bounding box center [217, 147] width 56 height 56
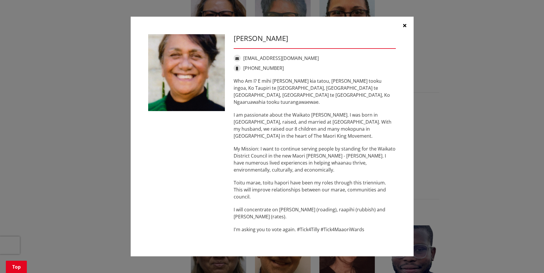
click at [405, 28] on icon "button" at bounding box center [404, 25] width 3 height 5
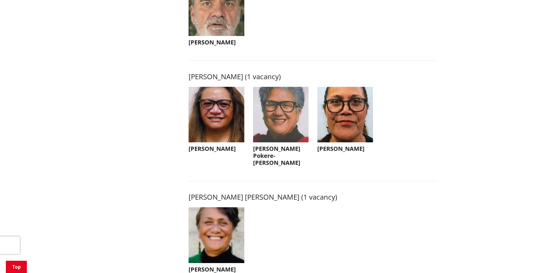
scroll to position [730, 0]
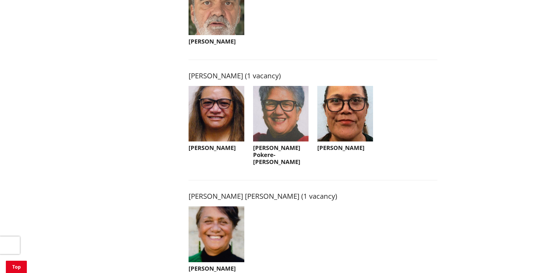
click at [342, 117] on img "button" at bounding box center [345, 114] width 56 height 56
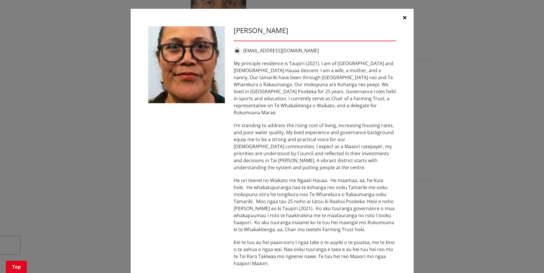
click at [403, 16] on icon "button" at bounding box center [404, 17] width 3 height 5
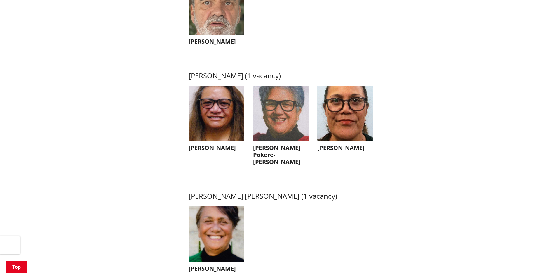
click at [279, 126] on img "button" at bounding box center [281, 114] width 56 height 56
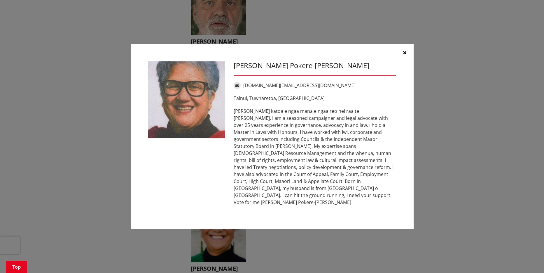
click at [406, 55] on icon "button" at bounding box center [404, 52] width 3 height 5
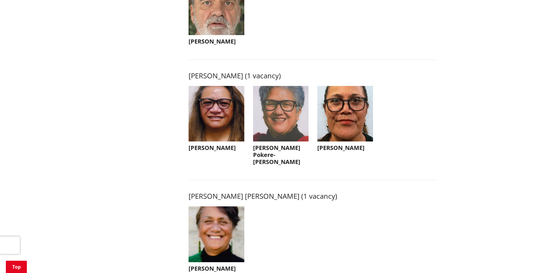
click at [211, 123] on img "button" at bounding box center [217, 114] width 56 height 56
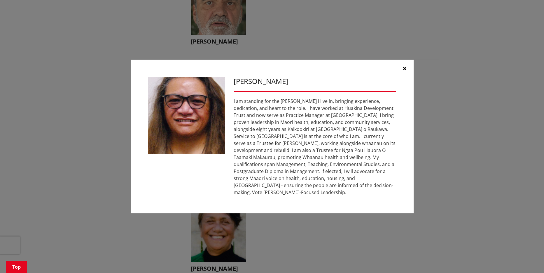
click at [405, 67] on icon "button" at bounding box center [404, 68] width 3 height 5
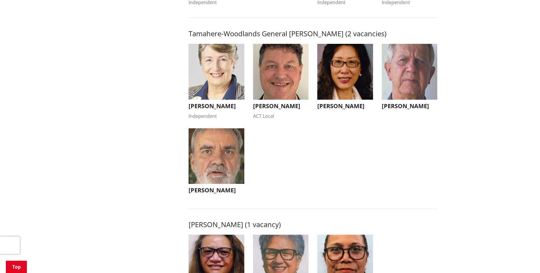
scroll to position [555, 0]
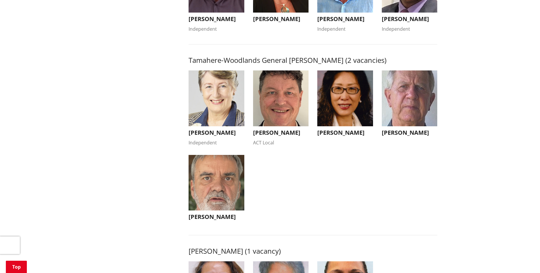
click at [210, 187] on img "button" at bounding box center [217, 183] width 56 height 56
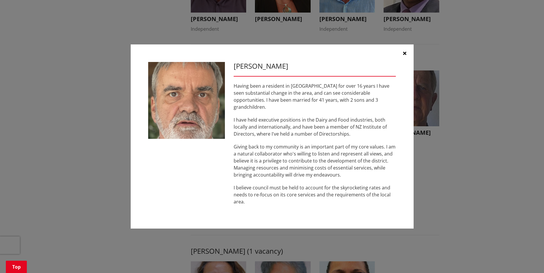
click at [405, 55] on icon "button" at bounding box center [404, 53] width 3 height 5
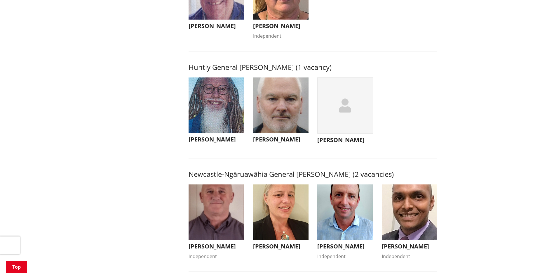
scroll to position [234, 0]
